Goal: Transaction & Acquisition: Subscribe to service/newsletter

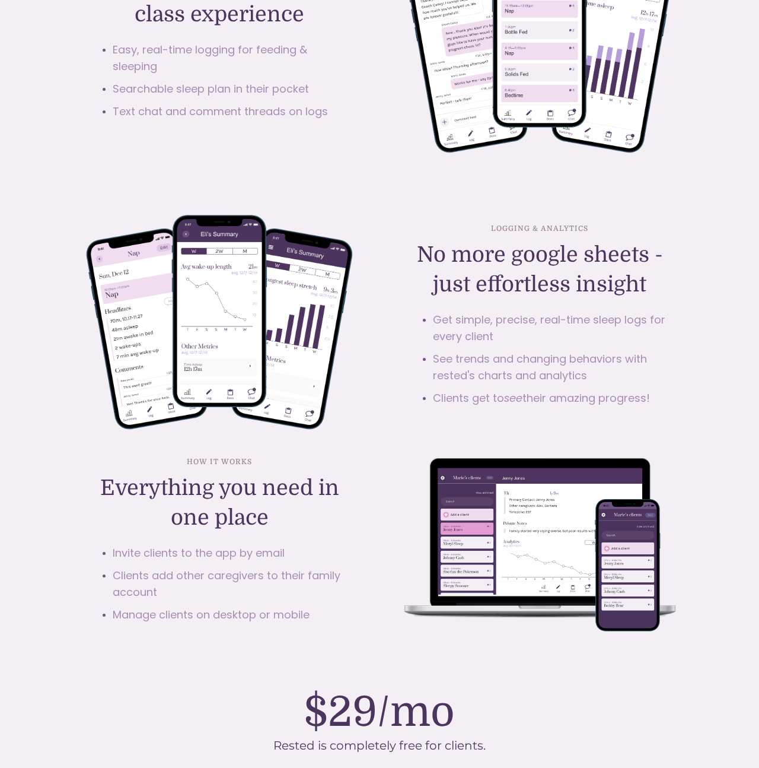
scroll to position [2072, 0]
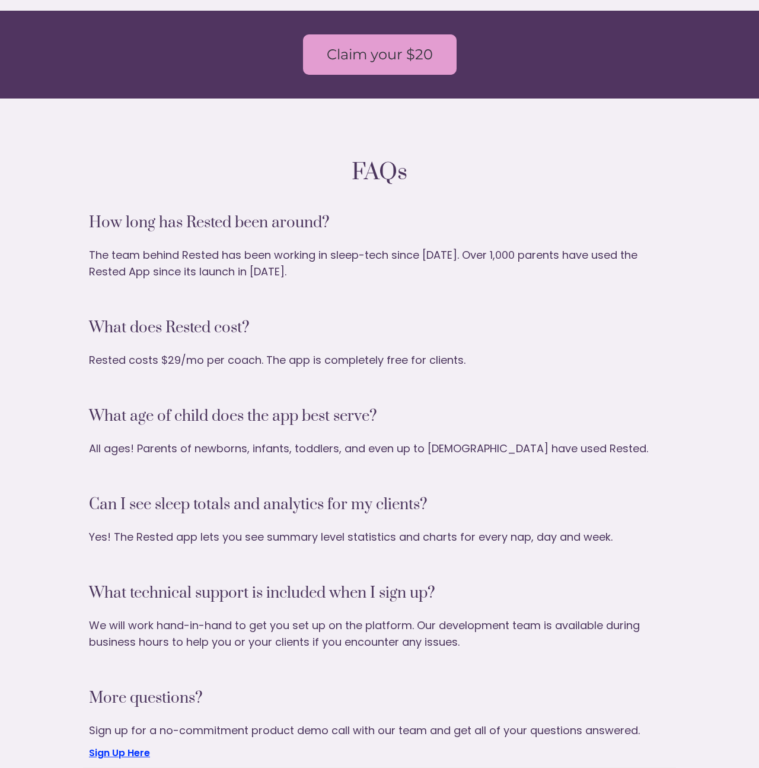
click at [377, 62] on link "Claim your $20" at bounding box center [380, 54] width 154 height 40
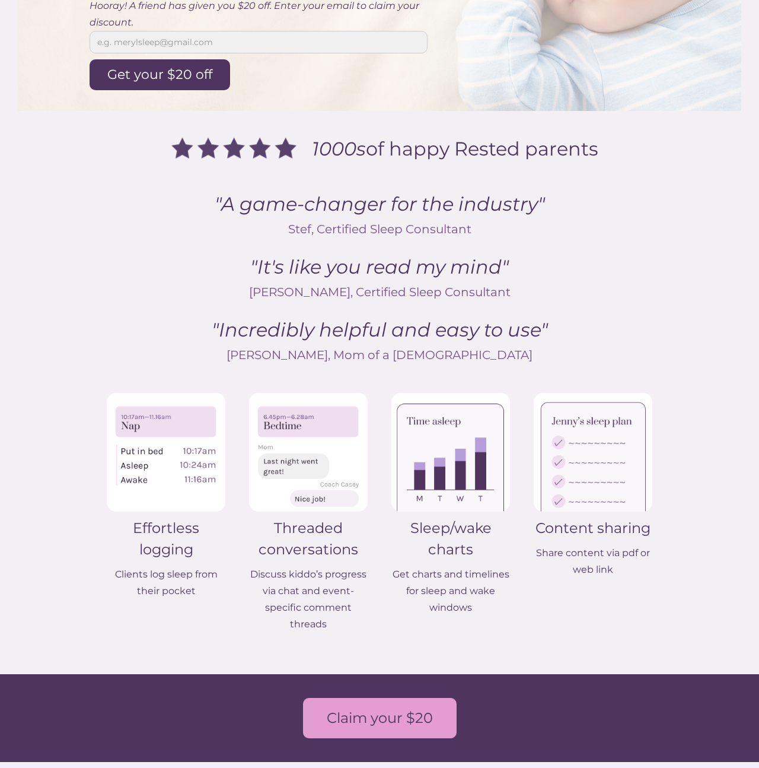
scroll to position [428, 0]
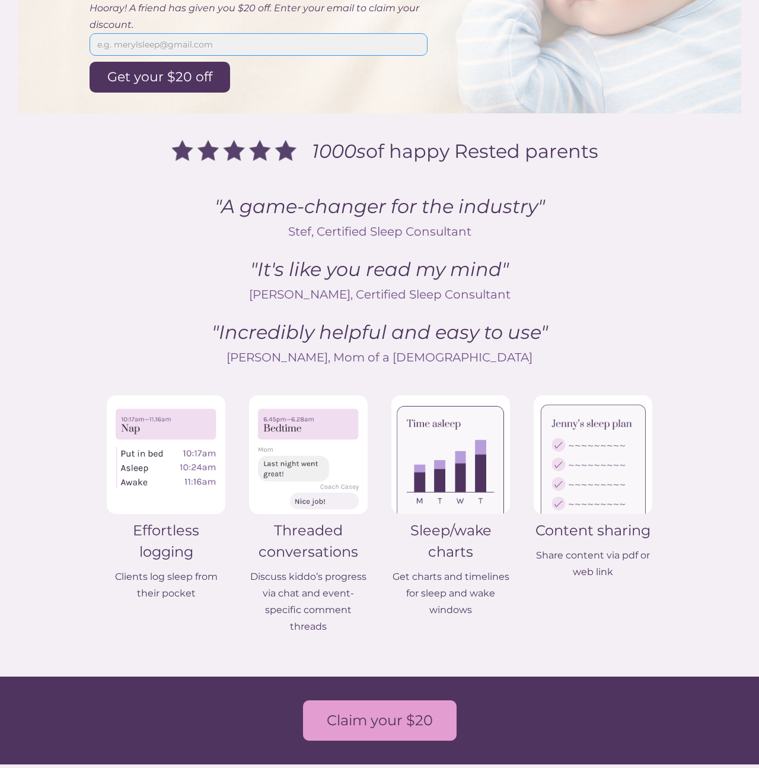
click at [167, 42] on input "Email Form 2" at bounding box center [259, 44] width 338 height 23
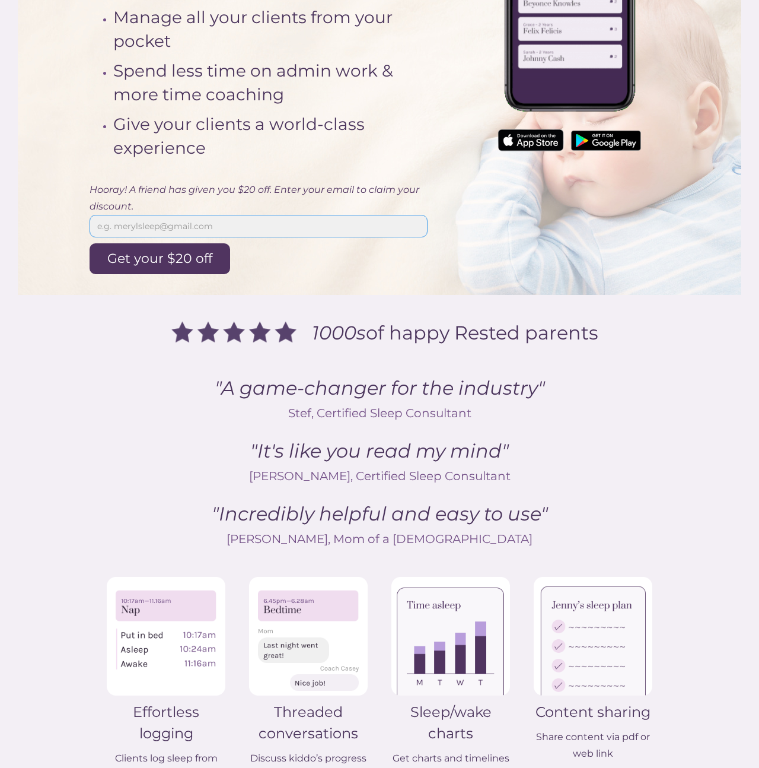
scroll to position [218, 0]
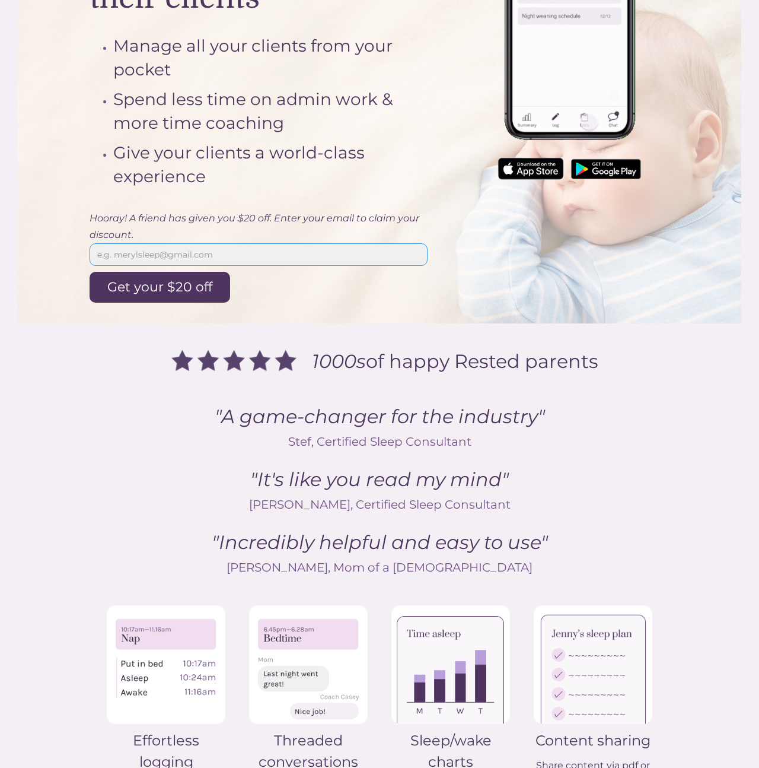
click at [174, 257] on input "Email Form 2" at bounding box center [259, 254] width 338 height 23
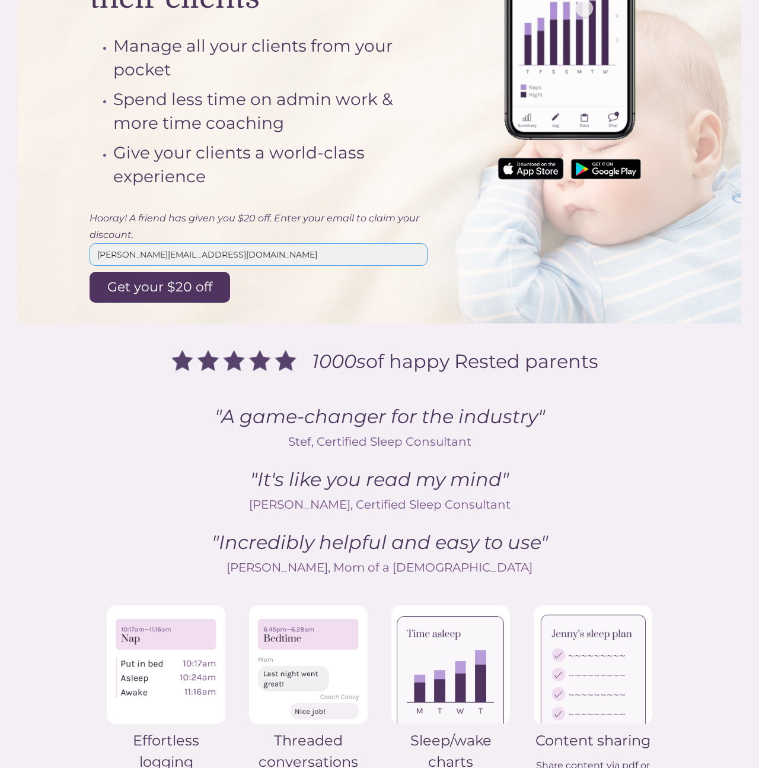
type input "[PERSON_NAME][EMAIL_ADDRESS][DOMAIN_NAME]"
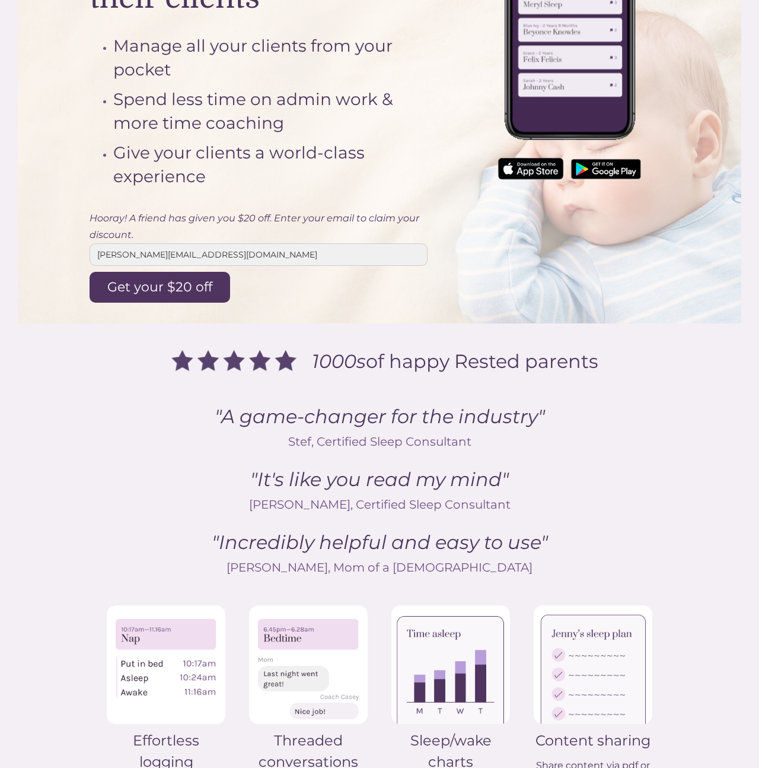
click at [185, 276] on input "Get your $20 off" at bounding box center [160, 287] width 141 height 31
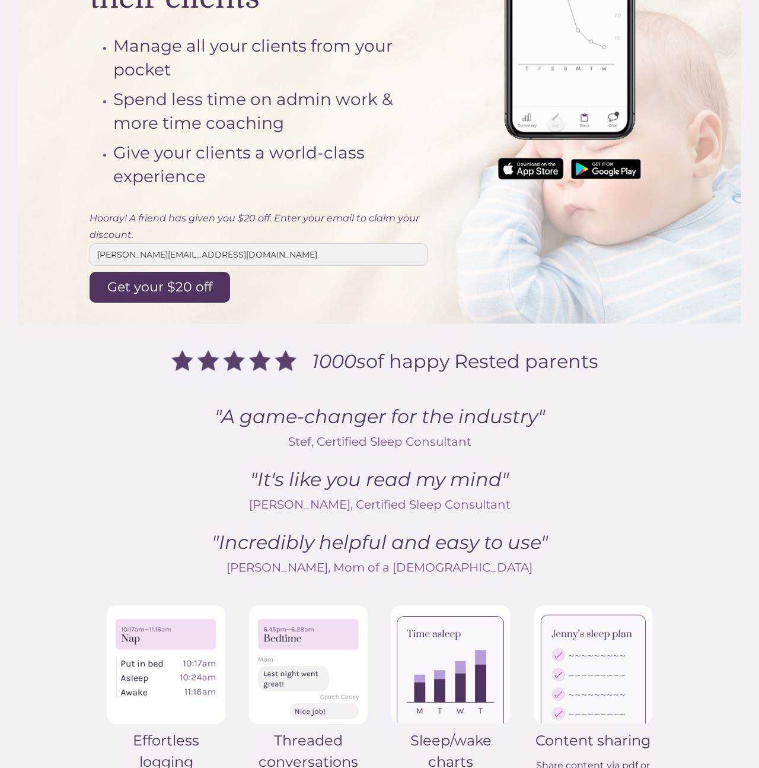
type input "Applying your discount..."
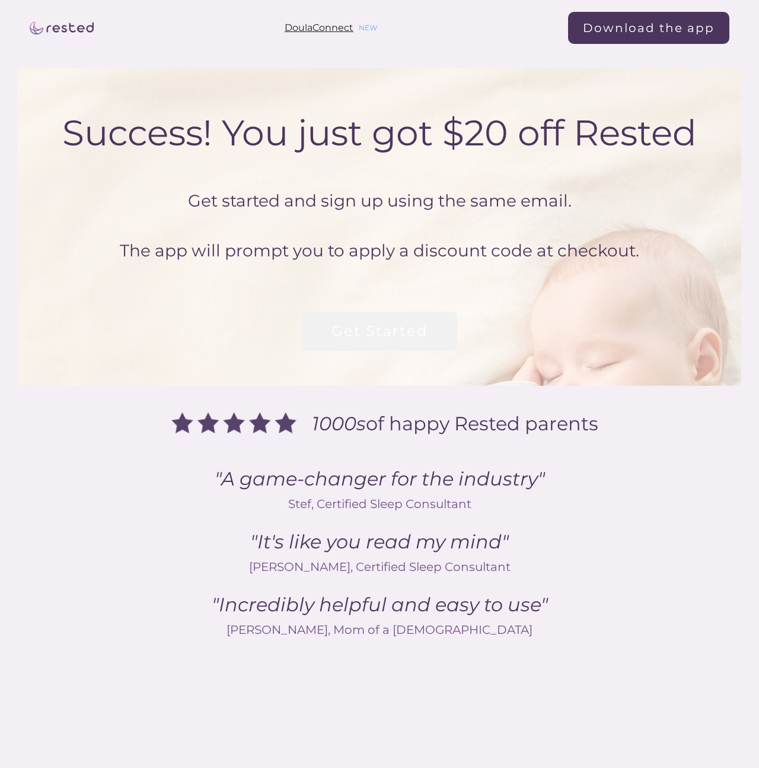
click at [395, 319] on link "Get Started" at bounding box center [379, 330] width 155 height 39
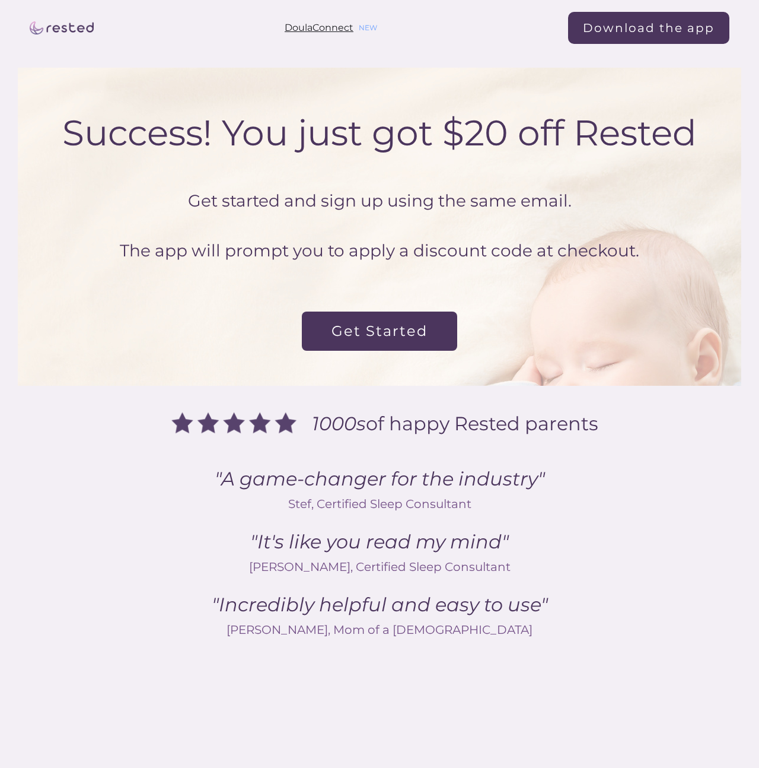
click at [496, 113] on div "Success! You just got $20 off Rested" at bounding box center [379, 121] width 651 height 107
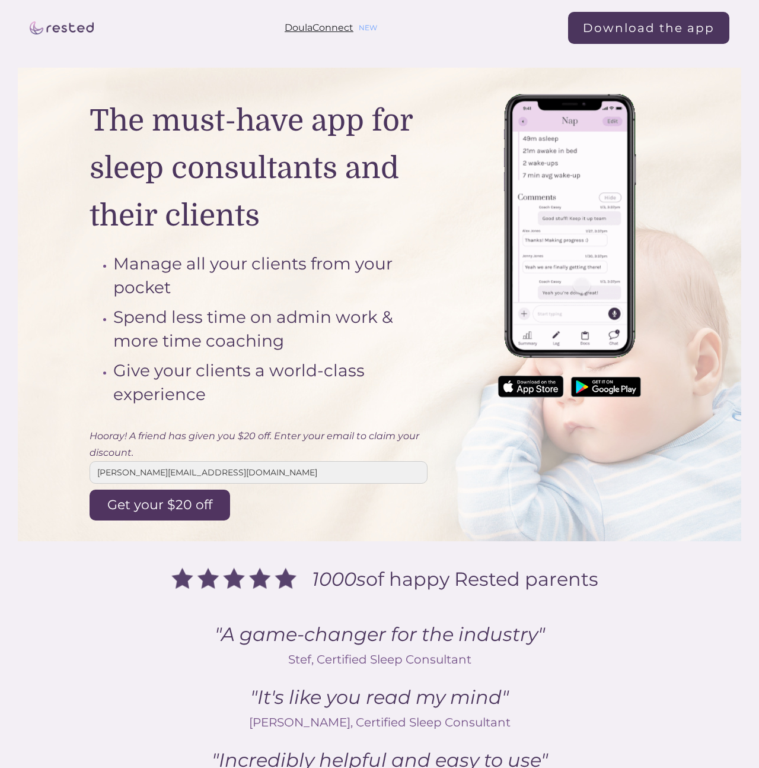
scroll to position [218, 0]
